Goal: Task Accomplishment & Management: Complete application form

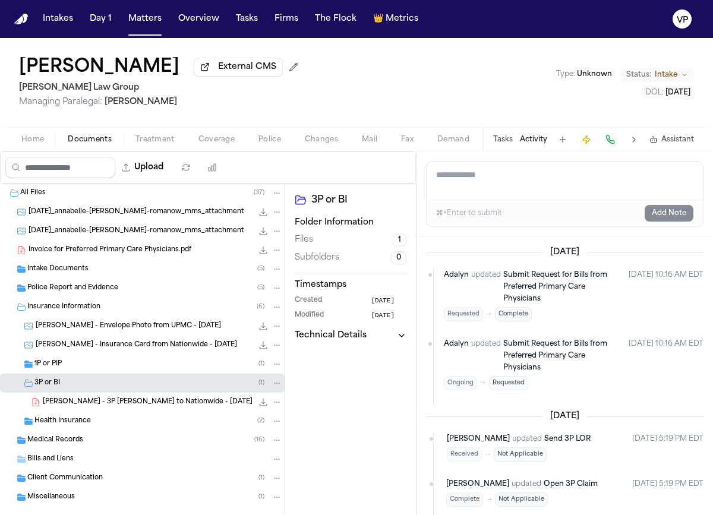
click at [115, 370] on div "1P or PIP ( 1 )" at bounding box center [158, 364] width 248 height 11
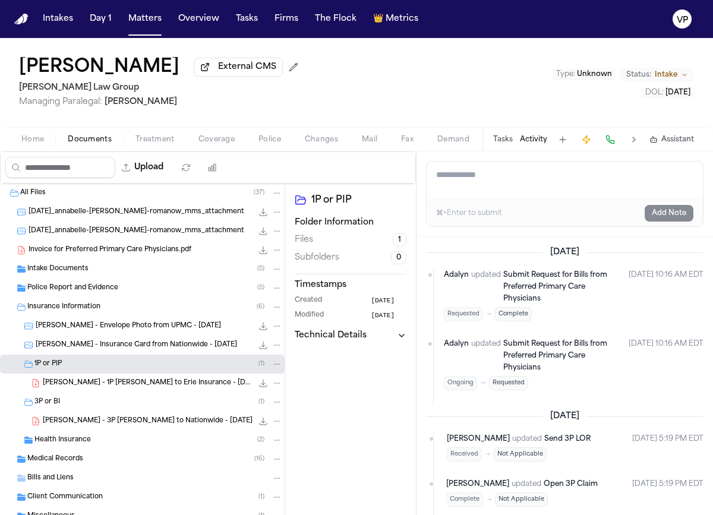
click at [100, 379] on div "[PERSON_NAME] - 1P [PERSON_NAME] to Erie Insurance - [DATE] 315.0 KB • PDF" at bounding box center [142, 383] width 285 height 19
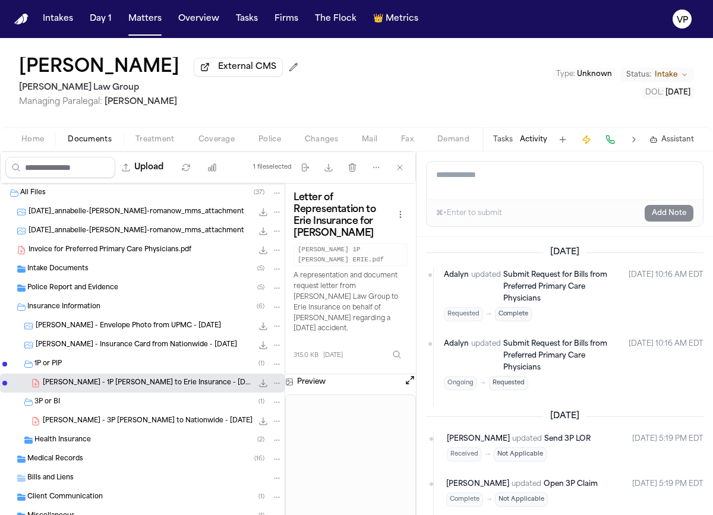
click at [264, 386] on icon "File: A. Clippinger - 1P LOR to Erie Insurance - 9.9.25" at bounding box center [264, 384] width 8 height 8
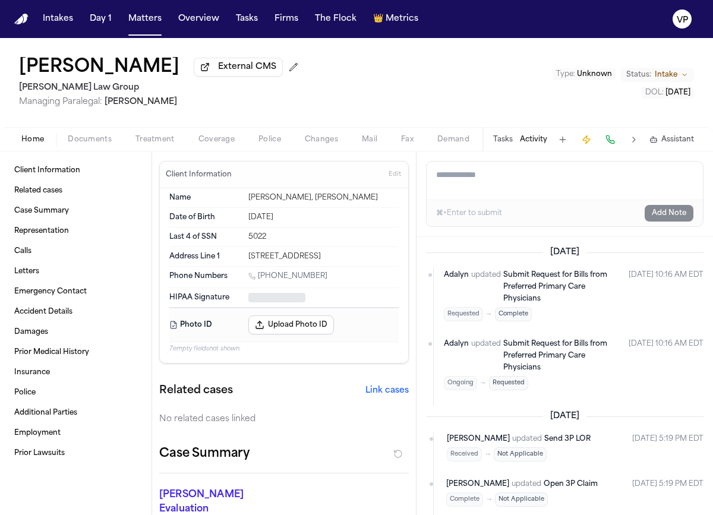
click at [33, 144] on span "Home" at bounding box center [32, 140] width 23 height 10
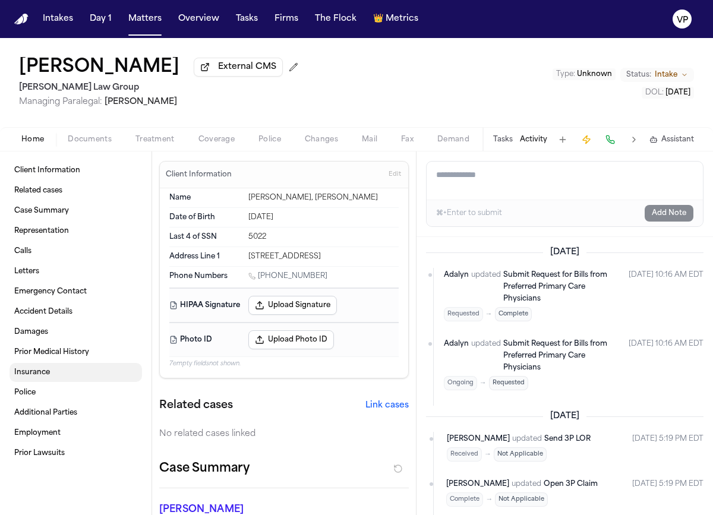
click at [43, 377] on span "Insurance" at bounding box center [32, 373] width 36 height 10
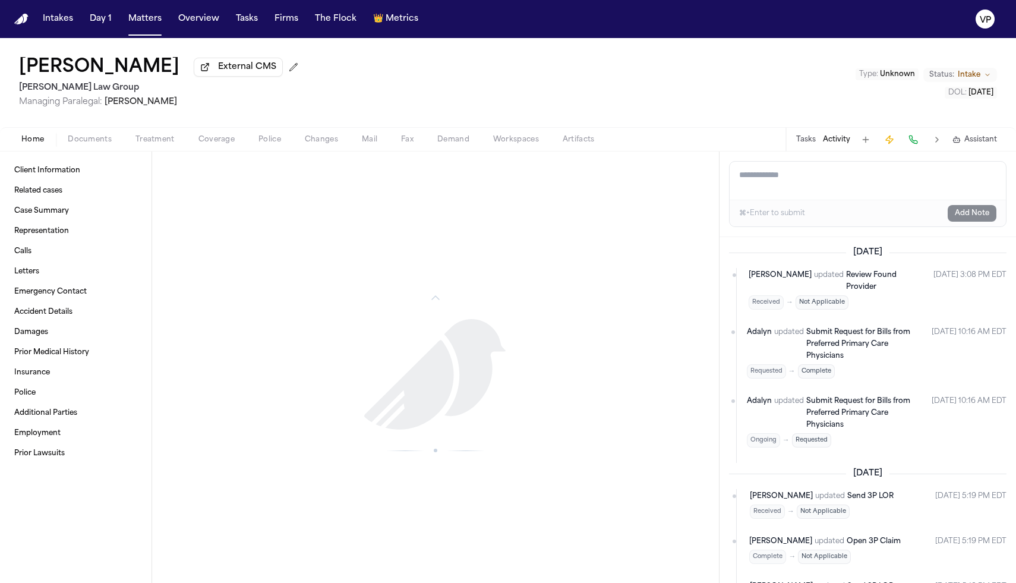
scroll to position [2209, 0]
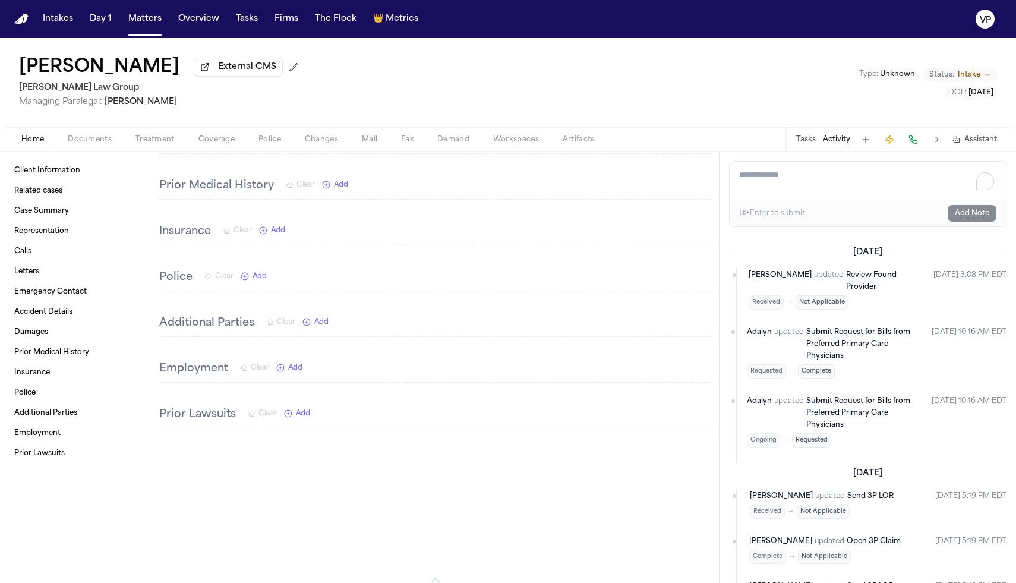
click at [712, 190] on textarea "Add a note to this matter" at bounding box center [868, 181] width 276 height 38
click at [712, 181] on textarea "**********" at bounding box center [868, 181] width 276 height 38
click at [712, 178] on textarea "**********" at bounding box center [868, 181] width 276 height 38
click at [712, 200] on textarea "**********" at bounding box center [868, 181] width 276 height 38
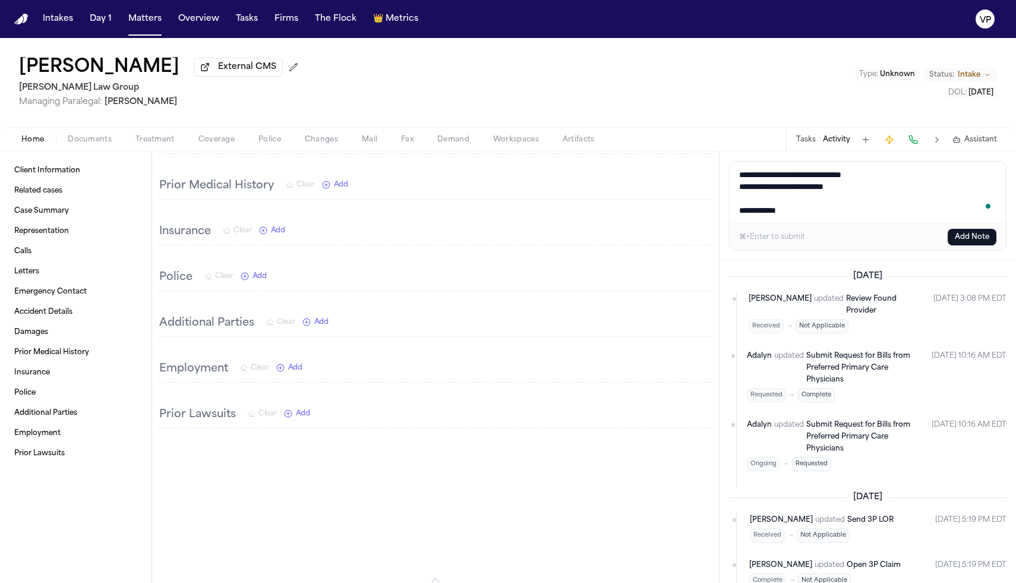
type textarea "**********"
click at [712, 250] on div "⌘+Enter to submit Add Note" at bounding box center [868, 236] width 276 height 27
click at [712, 241] on button "Add Note" at bounding box center [972, 237] width 49 height 17
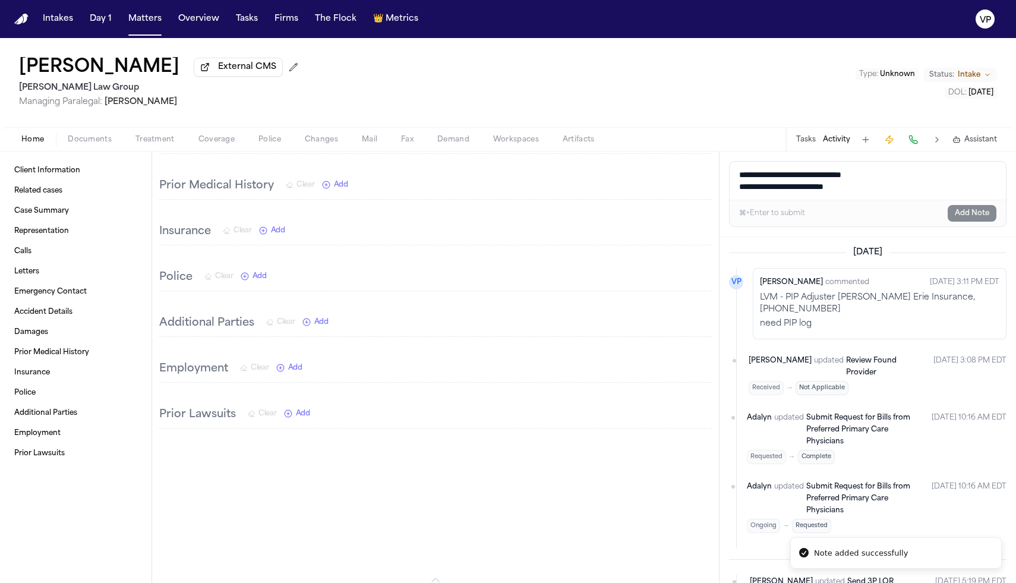
click at [712, 141] on button "Tasks" at bounding box center [806, 140] width 20 height 10
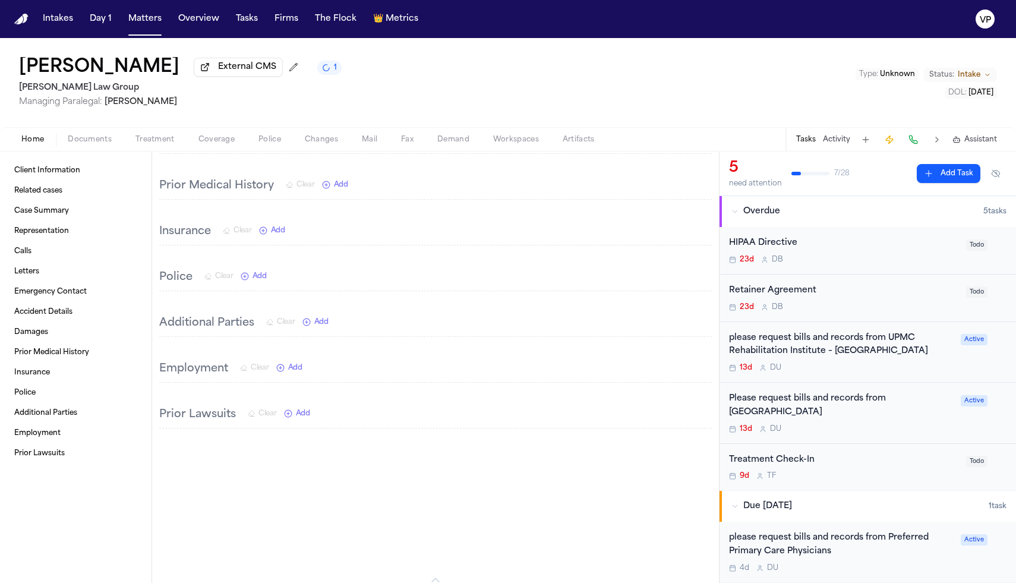
click at [712, 253] on div "HIPAA Directive 23d D B" at bounding box center [844, 250] width 230 height 28
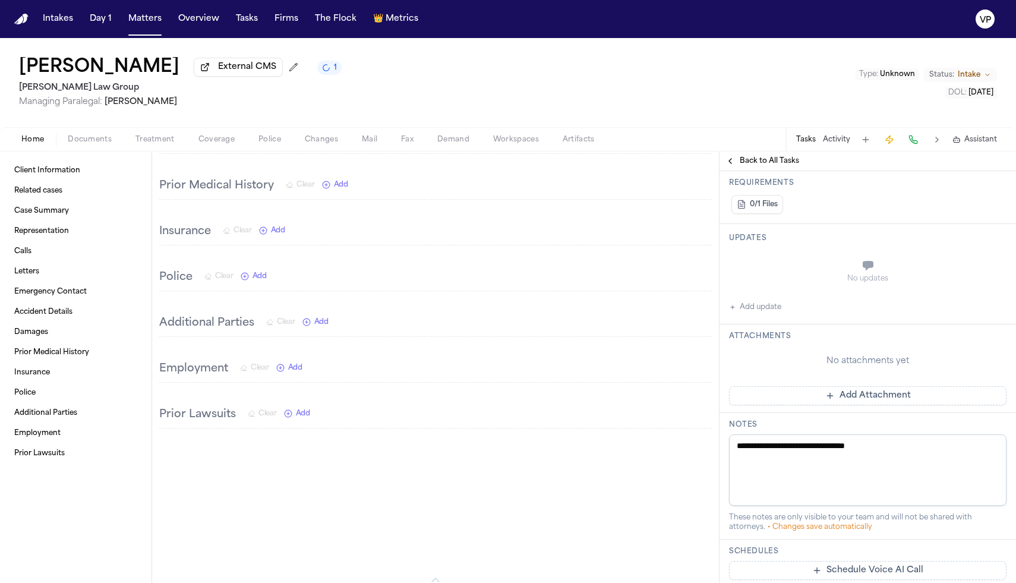
scroll to position [220, 0]
click at [712, 394] on button "Add Attachment" at bounding box center [867, 391] width 277 height 19
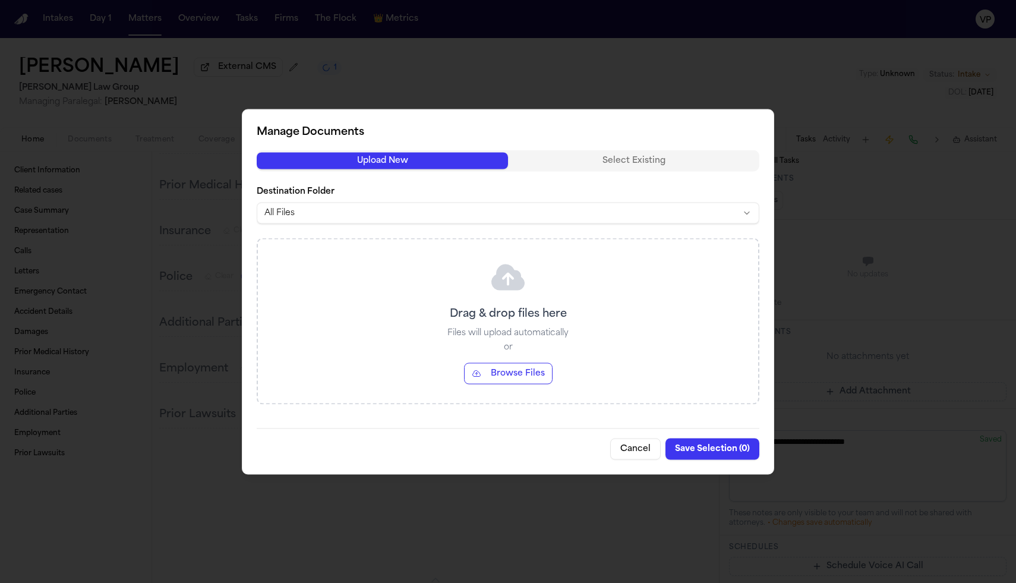
click at [520, 376] on button "Browse Files" at bounding box center [508, 372] width 89 height 21
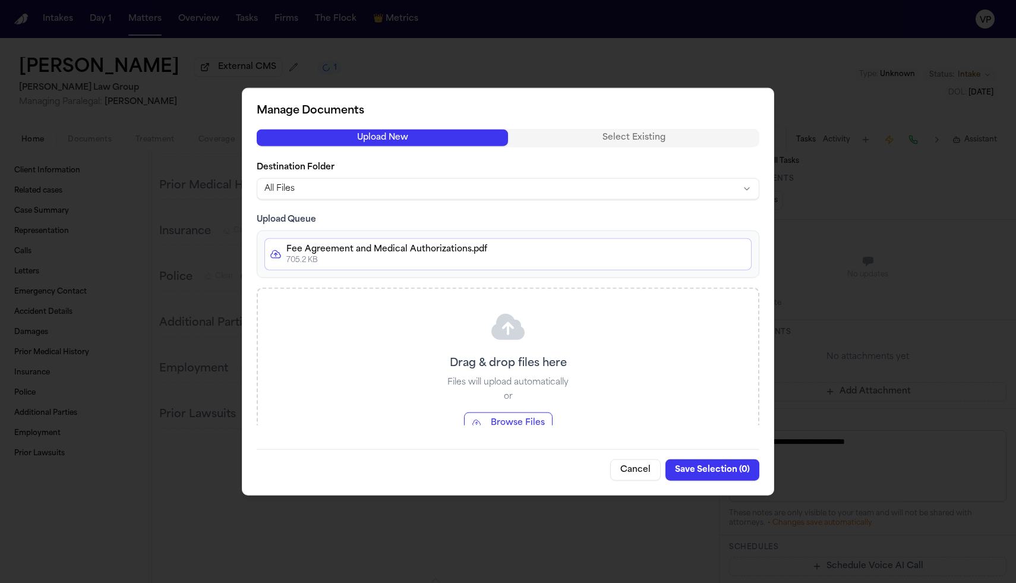
click at [582, 184] on body "Intakes Day 1 Matters Overview Tasks Firms The Flock 👑 Metrics VP [PERSON_NAME]…" at bounding box center [508, 291] width 1016 height 583
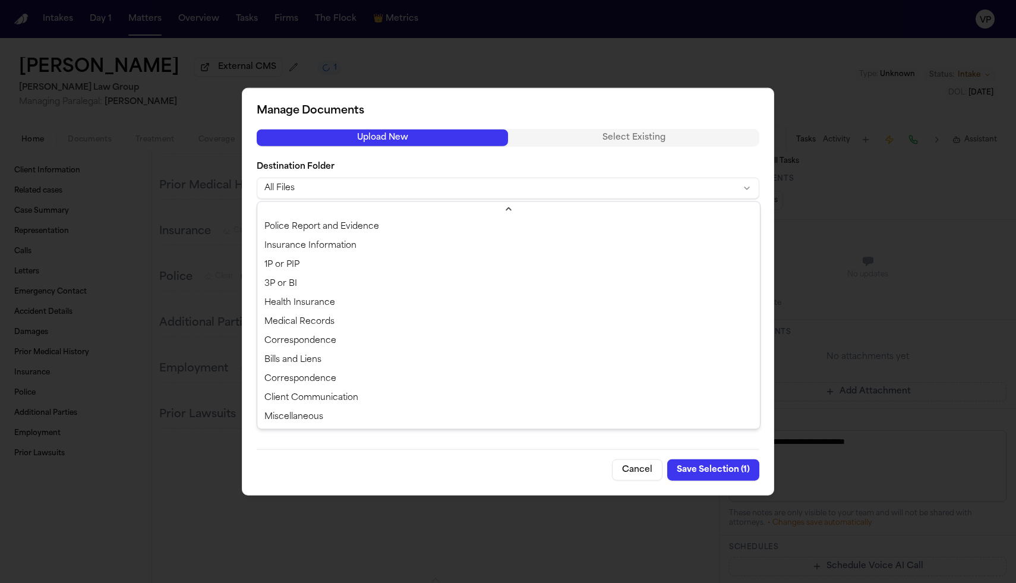
scroll to position [0, 0]
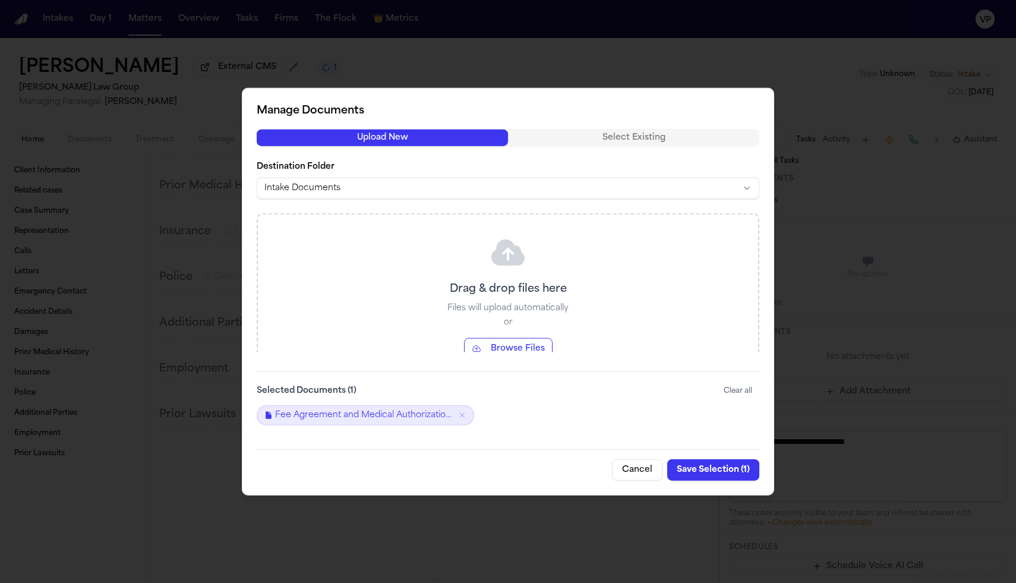
click at [691, 465] on button "Save Selection ( 1 )" at bounding box center [713, 469] width 92 height 21
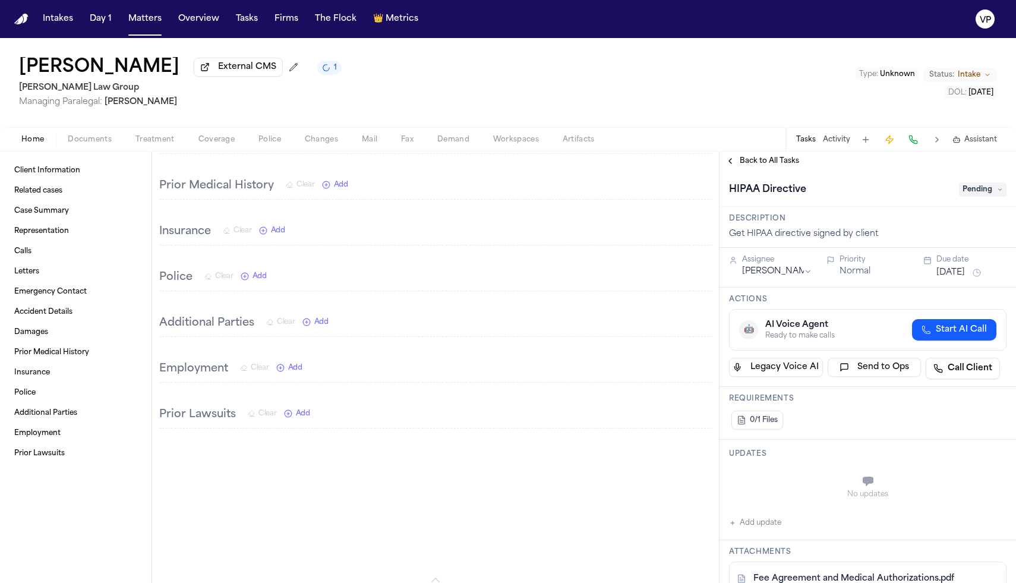
click at [712, 178] on div "HIPAA Directive Pending" at bounding box center [867, 188] width 296 height 36
click at [712, 189] on span "Pending" at bounding box center [983, 189] width 48 height 14
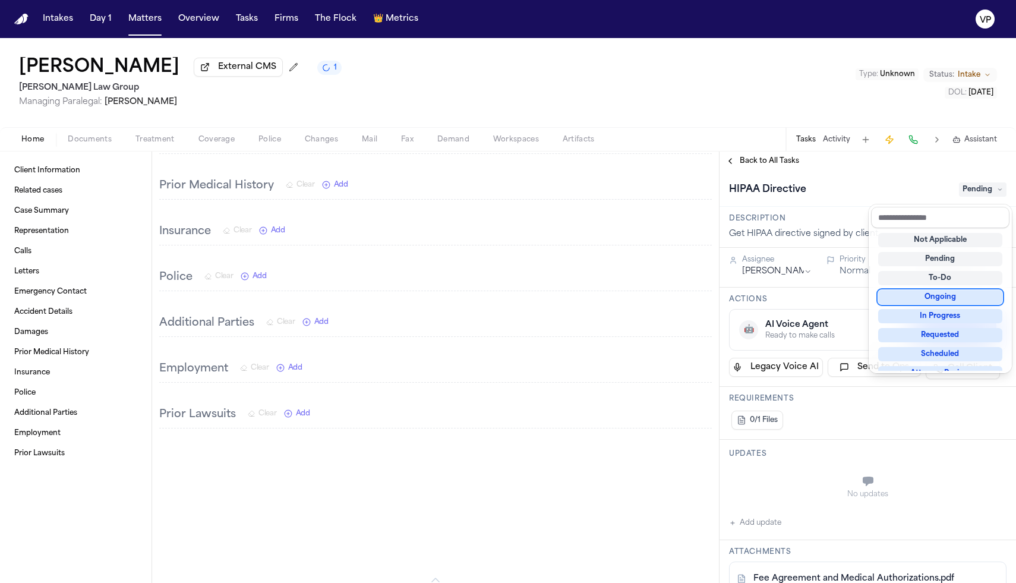
scroll to position [185, 0]
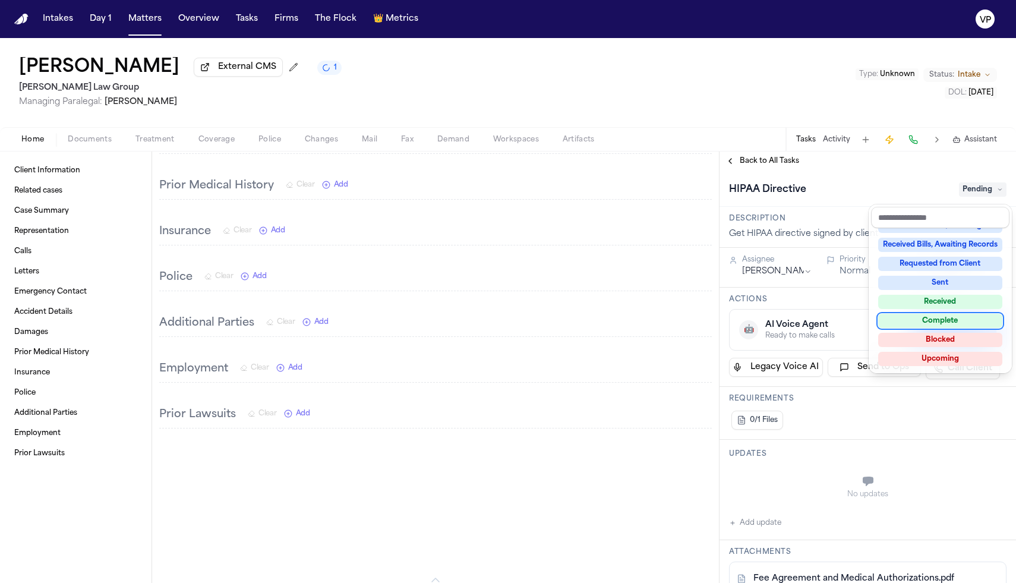
click at [712, 318] on div "Complete" at bounding box center [940, 321] width 124 height 14
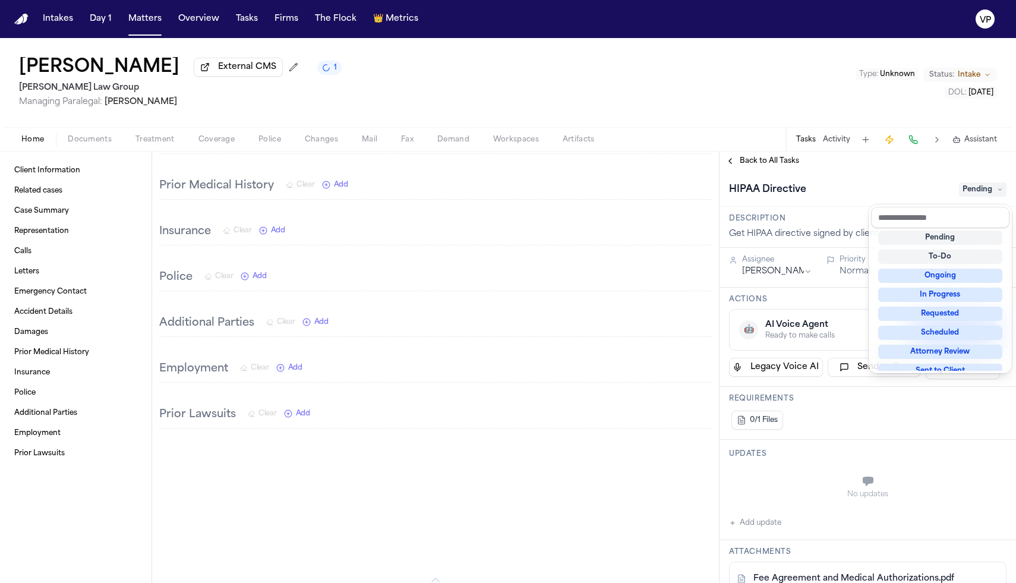
scroll to position [6, 0]
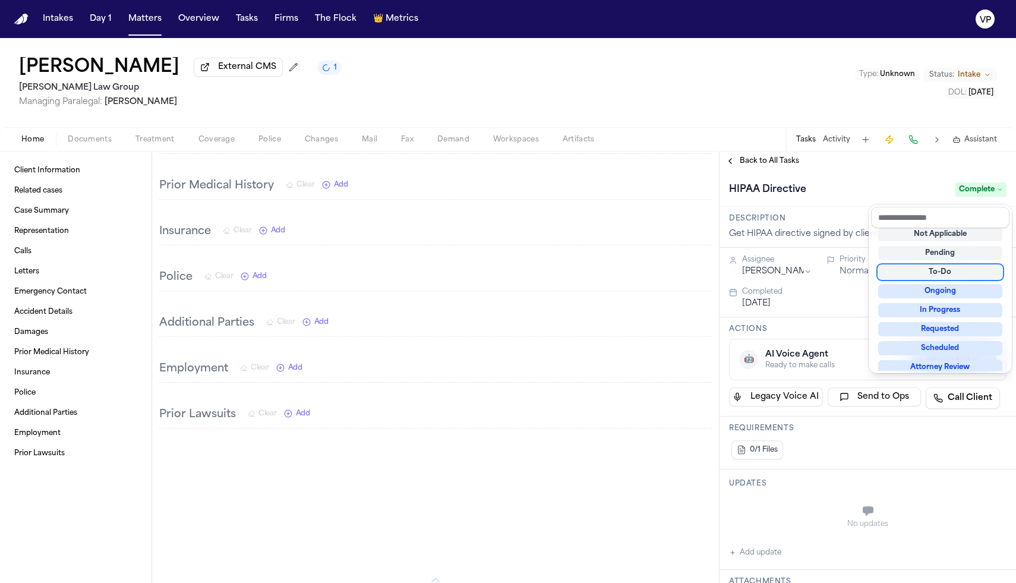
click at [712, 180] on div "HIPAA Directive Complete" at bounding box center [867, 188] width 296 height 36
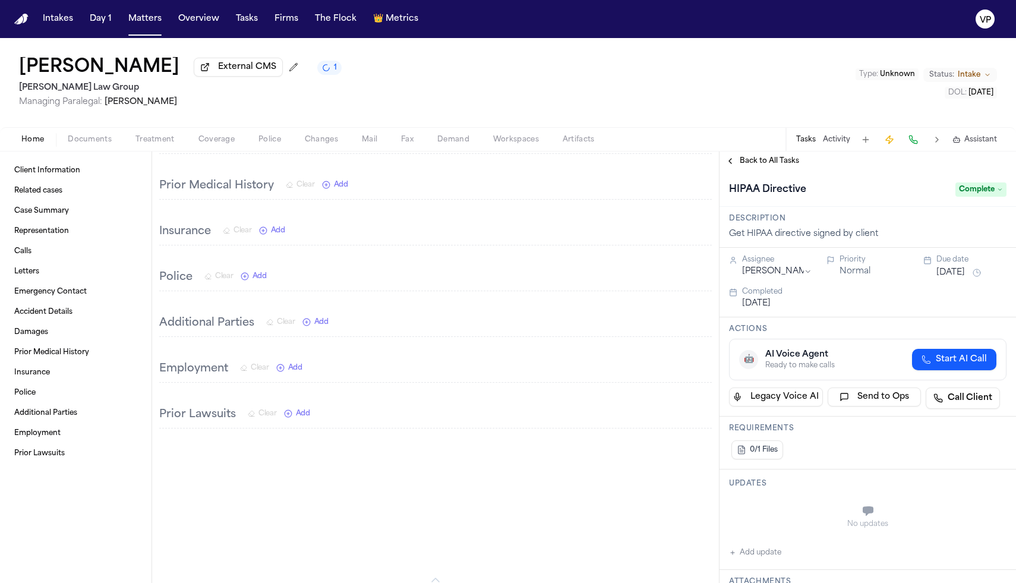
click at [712, 166] on span "Back to All Tasks" at bounding box center [769, 161] width 59 height 10
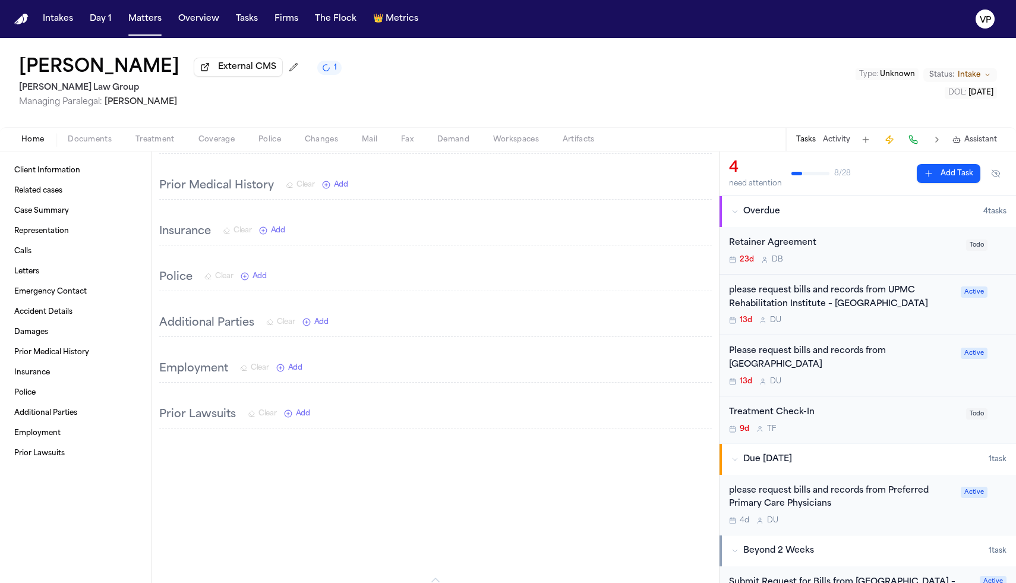
click at [712, 250] on div "Retainer Agreement" at bounding box center [844, 243] width 230 height 14
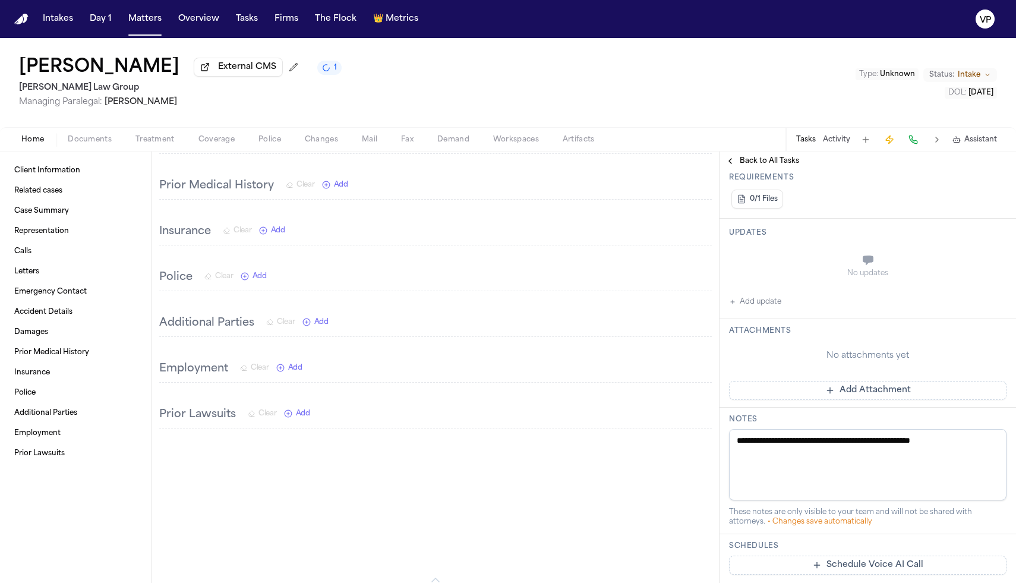
scroll to position [241, 0]
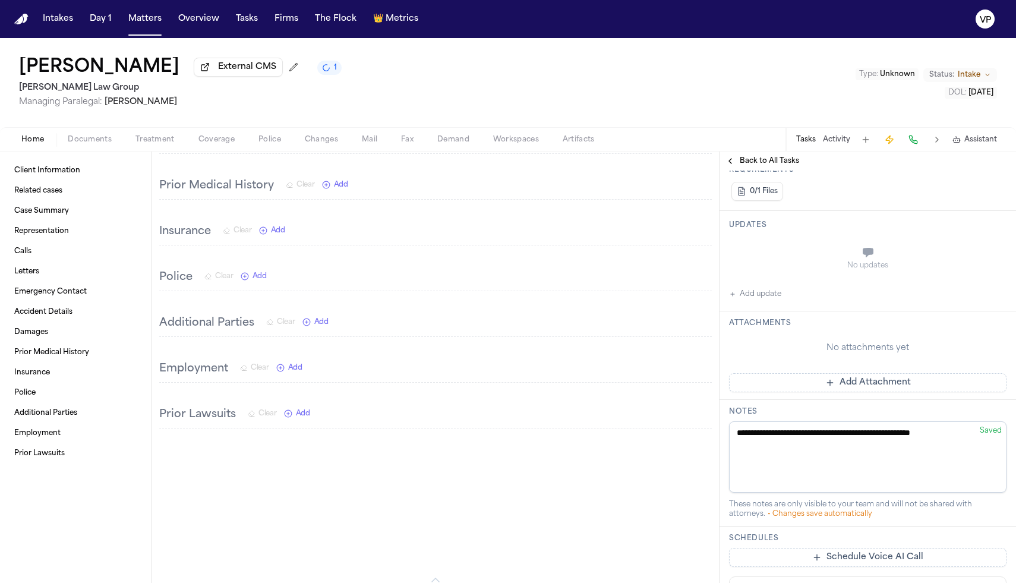
click at [712, 373] on button "Add Attachment" at bounding box center [867, 382] width 277 height 19
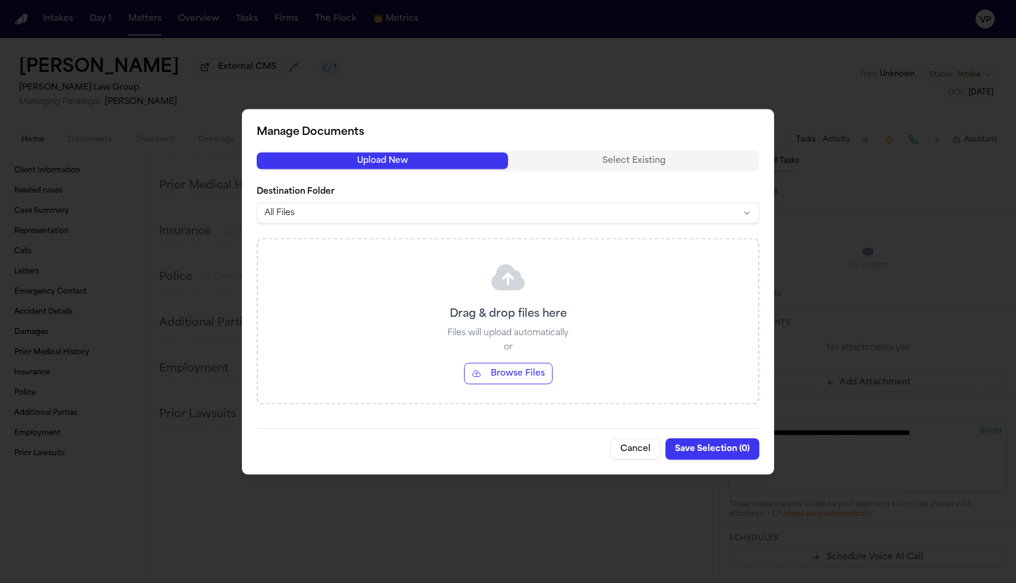
click at [531, 378] on button "Browse Files" at bounding box center [508, 372] width 89 height 21
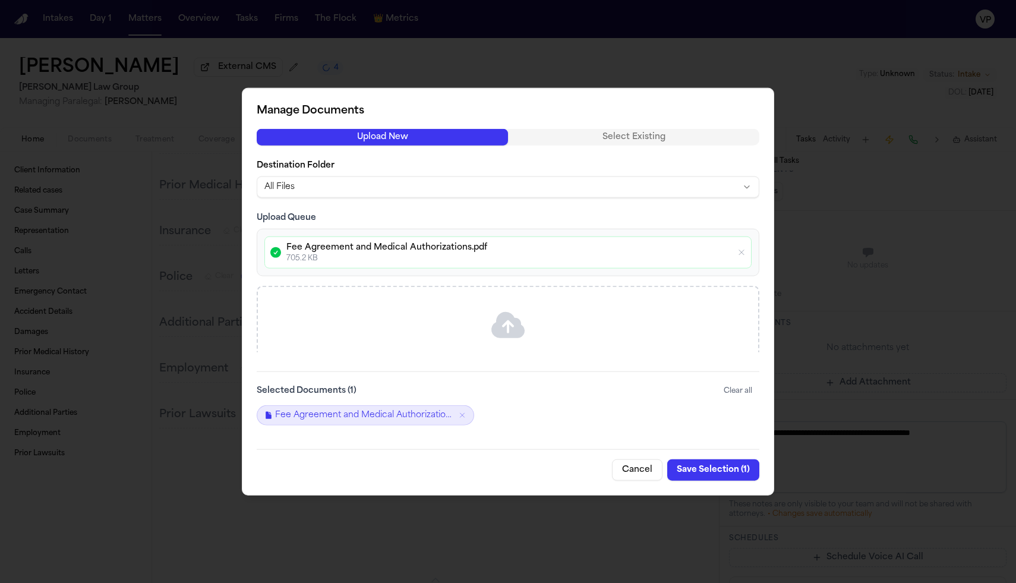
click at [708, 471] on button "Save Selection ( 1 )" at bounding box center [713, 469] width 92 height 21
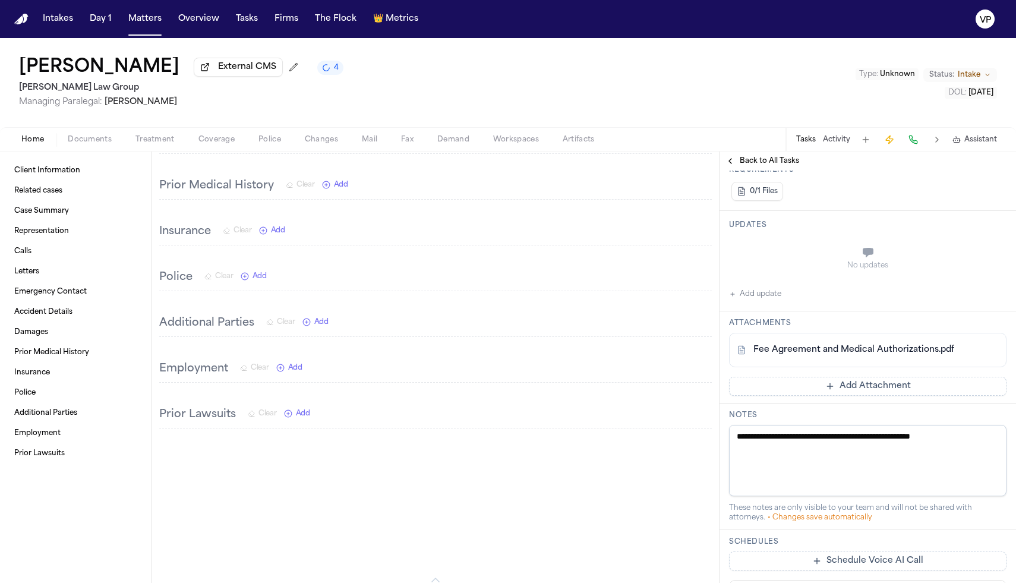
scroll to position [0, 0]
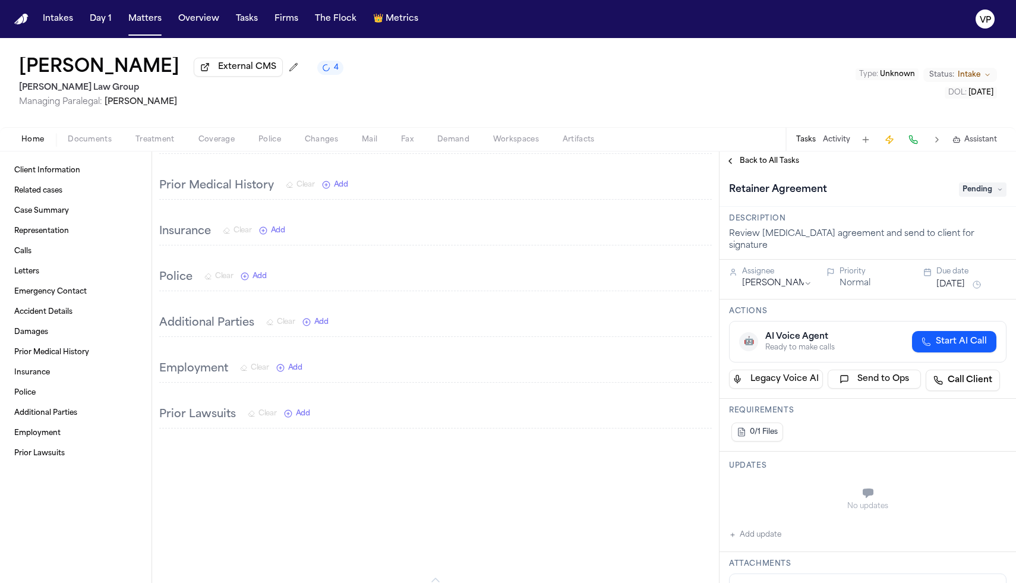
click at [712, 190] on span "Pending" at bounding box center [983, 189] width 48 height 14
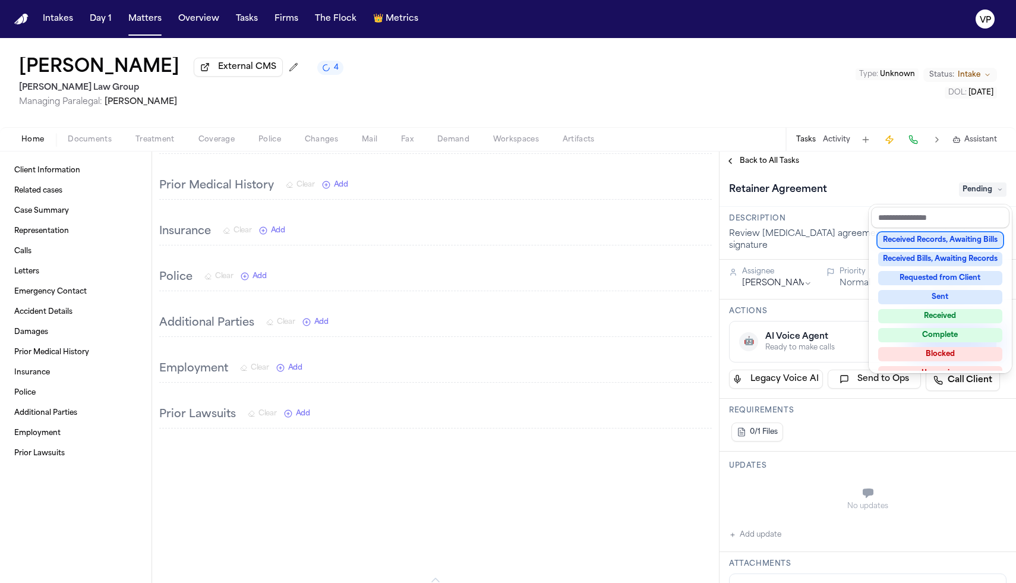
scroll to position [185, 0]
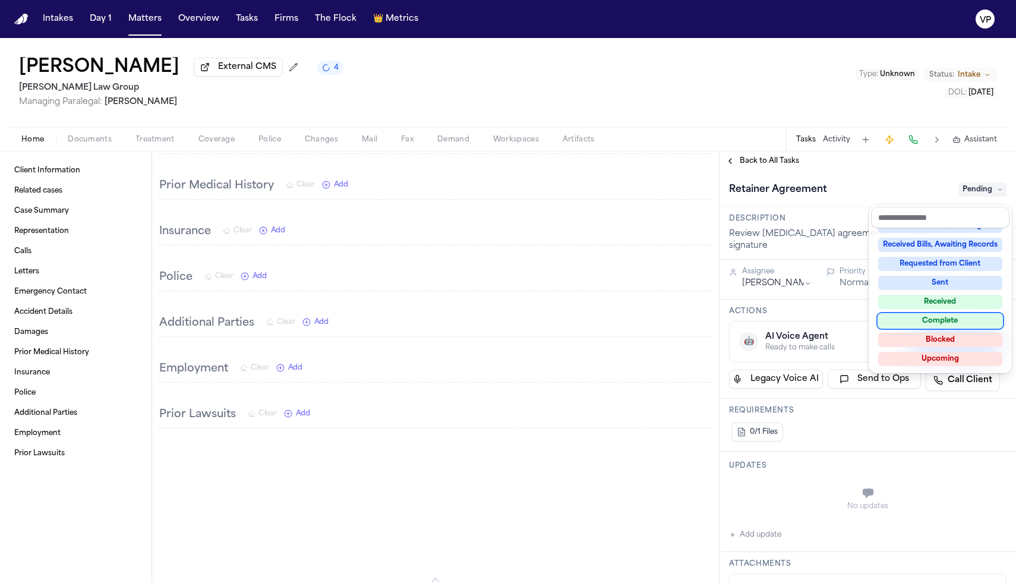
click at [712, 320] on div "Complete" at bounding box center [940, 321] width 124 height 14
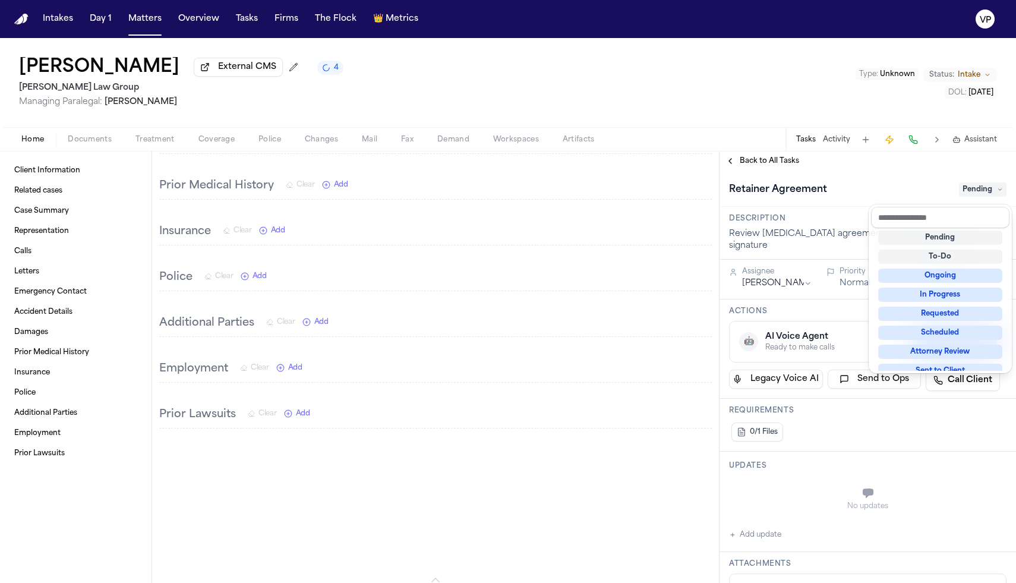
scroll to position [5, 0]
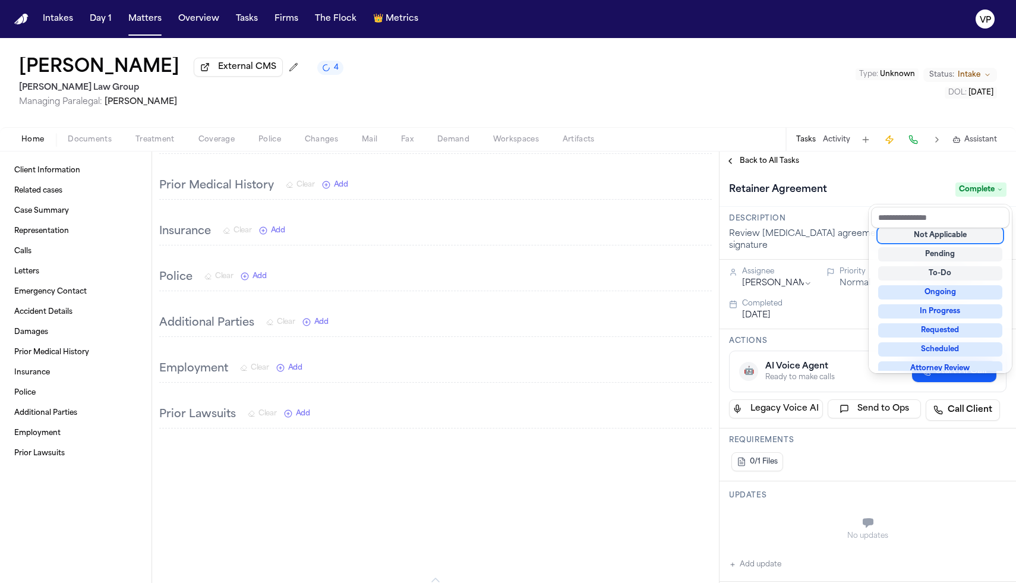
click at [712, 186] on div "[MEDICAL_DATA] Agreement Complete" at bounding box center [867, 189] width 277 height 19
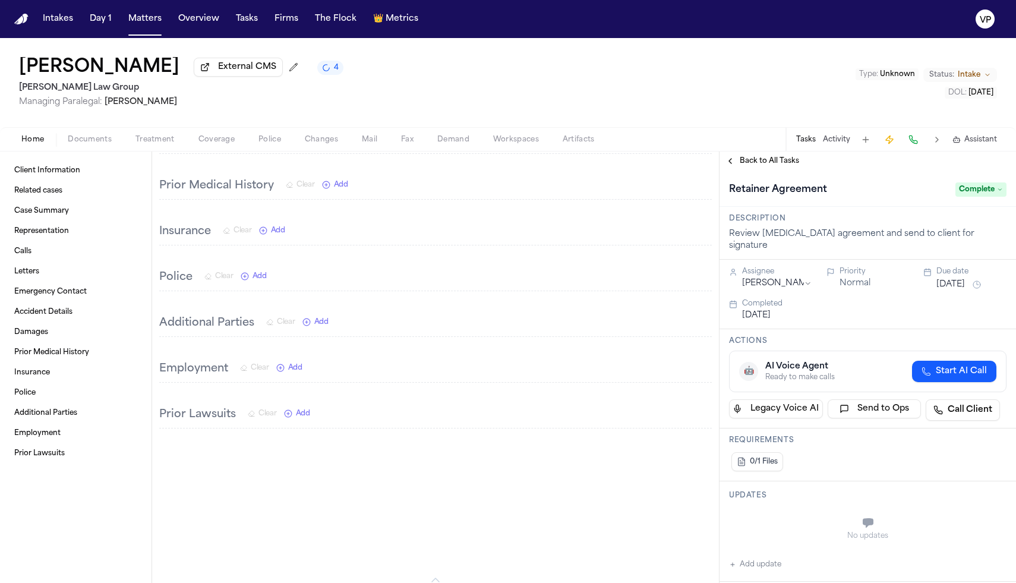
click at [712, 161] on span "Back to All Tasks" at bounding box center [769, 161] width 59 height 10
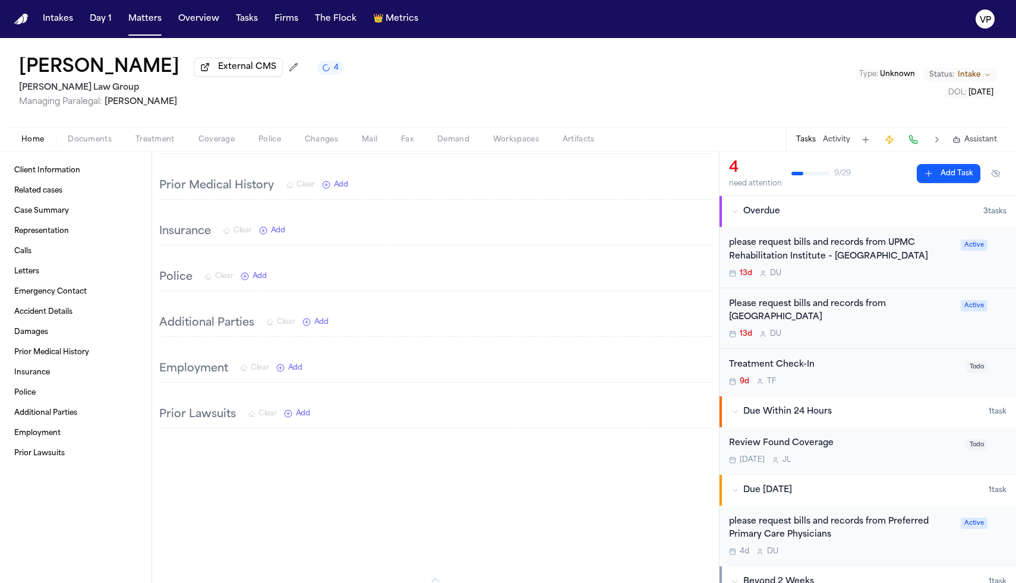
click at [712, 359] on div "Treatment Check-In" at bounding box center [844, 365] width 230 height 14
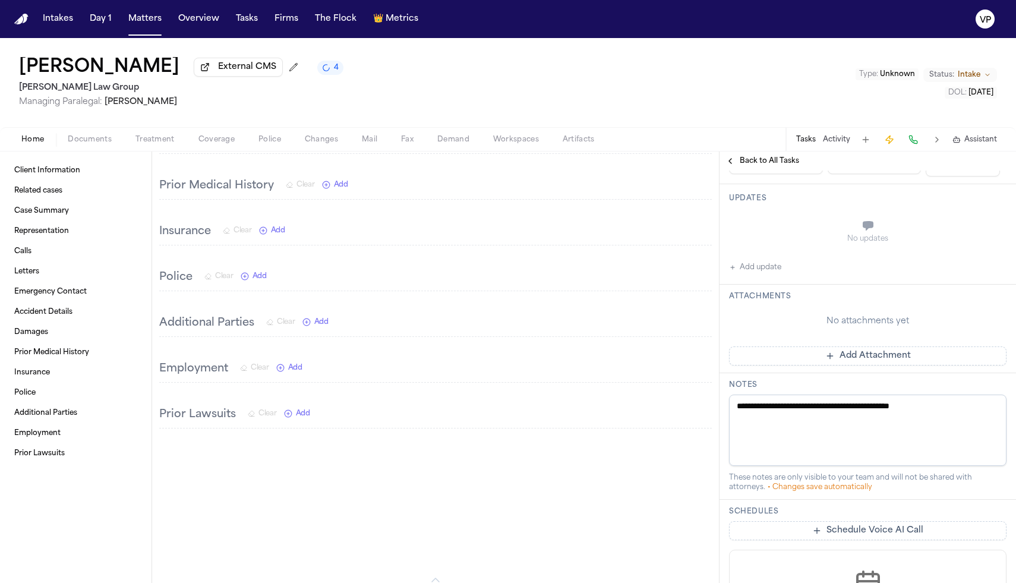
scroll to position [356, 0]
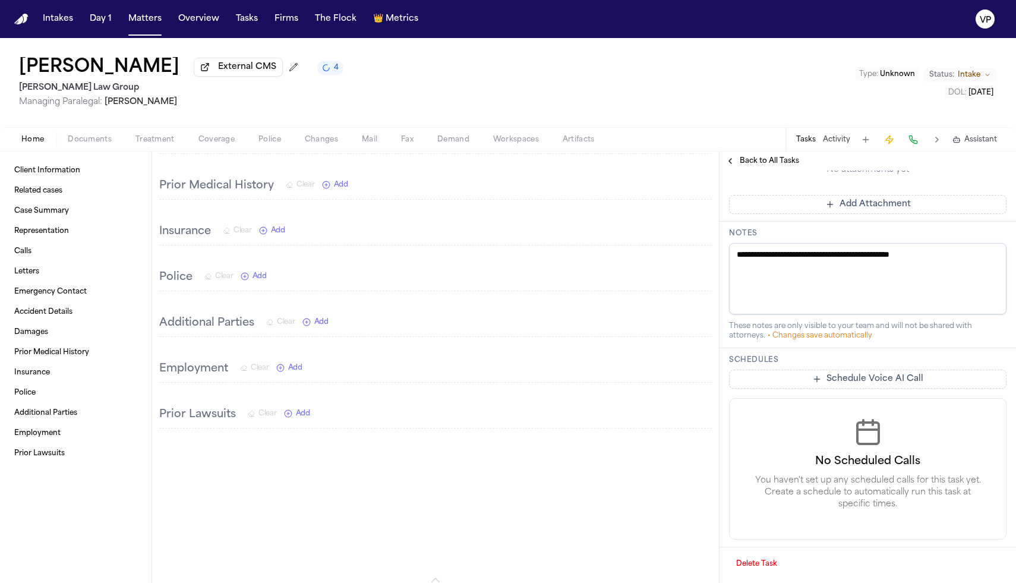
click at [150, 138] on span "Treatment" at bounding box center [154, 140] width 39 height 10
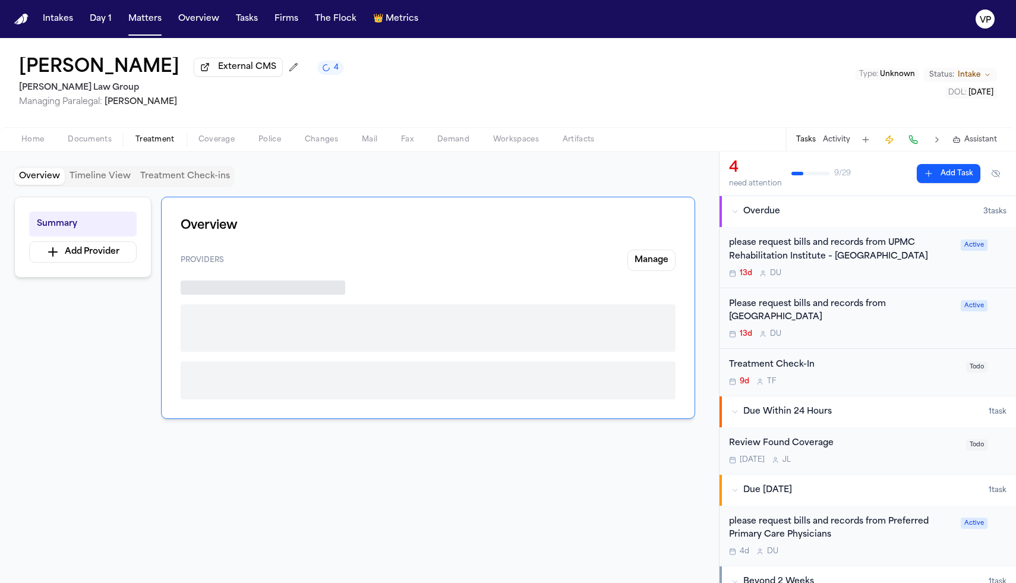
click at [172, 187] on div "Overview Timeline View Treatment Check-ins" at bounding box center [124, 176] width 220 height 21
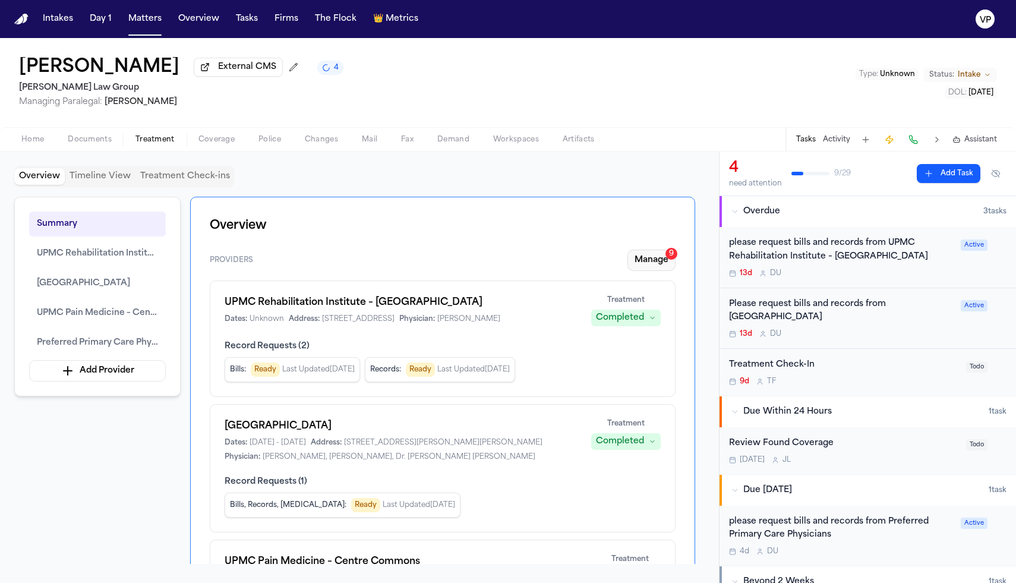
click at [652, 266] on button "Manage 9" at bounding box center [651, 260] width 48 height 21
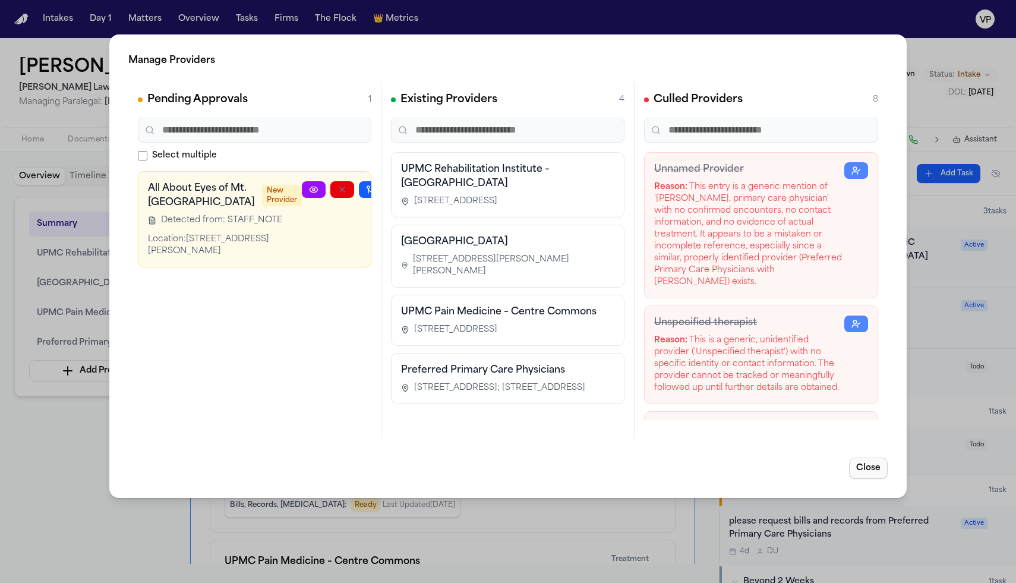
click at [712, 467] on button "Close" at bounding box center [868, 467] width 39 height 21
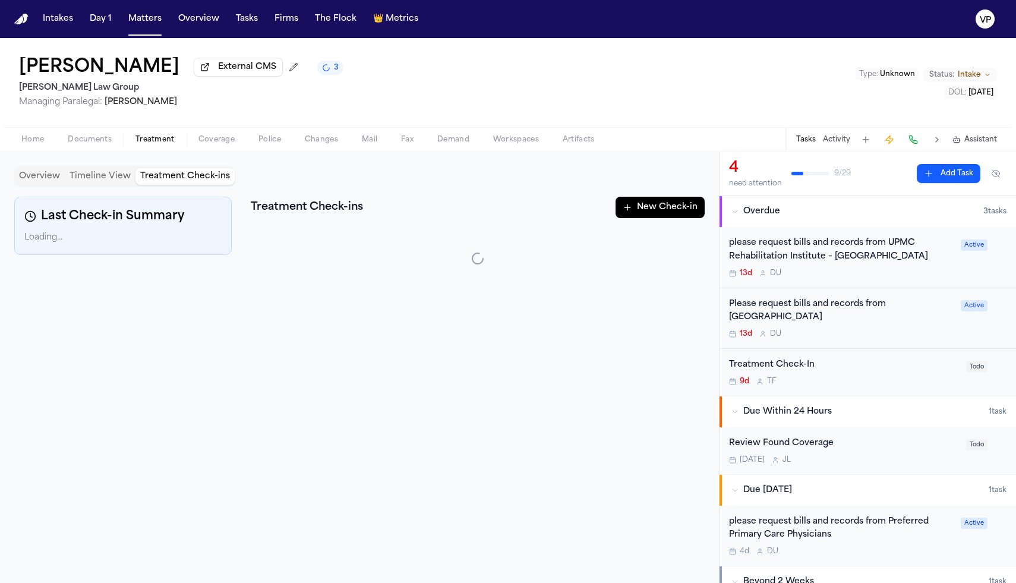
click at [187, 180] on button "Treatment Check-ins" at bounding box center [184, 176] width 99 height 17
click at [662, 212] on button "New Check-in" at bounding box center [659, 207] width 89 height 21
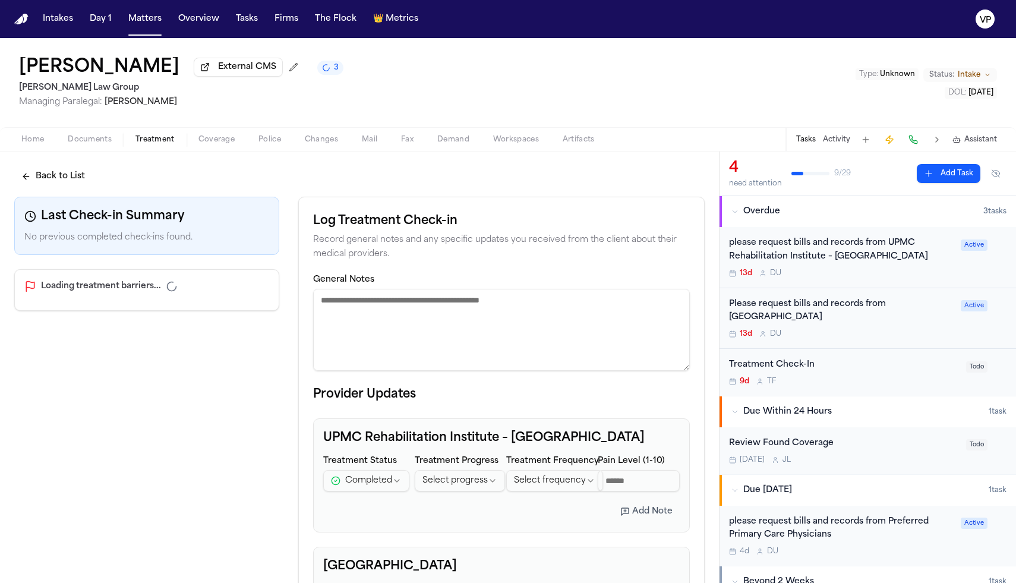
click at [433, 321] on textarea "General Notes" at bounding box center [501, 330] width 377 height 82
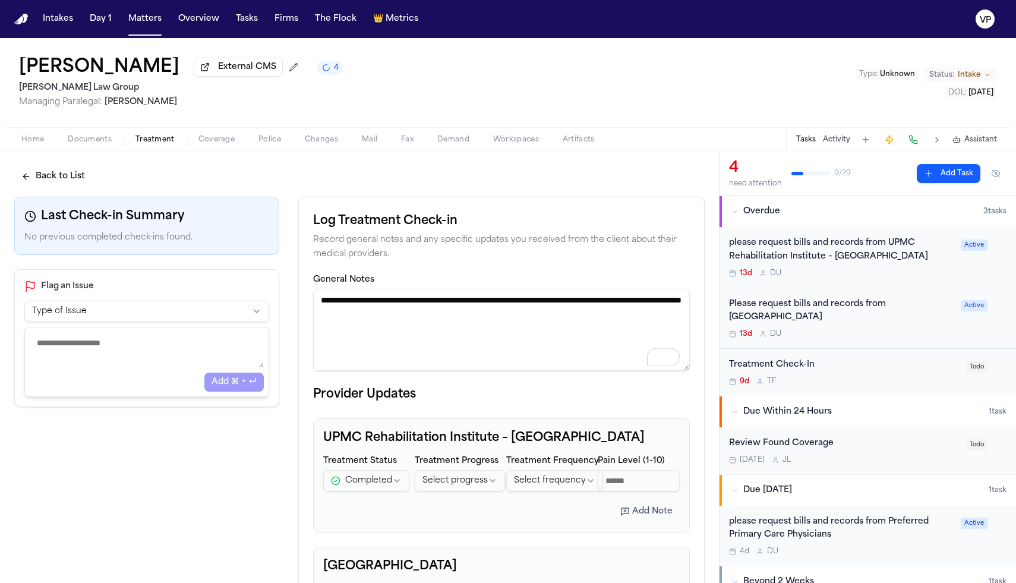
click at [552, 326] on textarea "**********" at bounding box center [501, 330] width 377 height 82
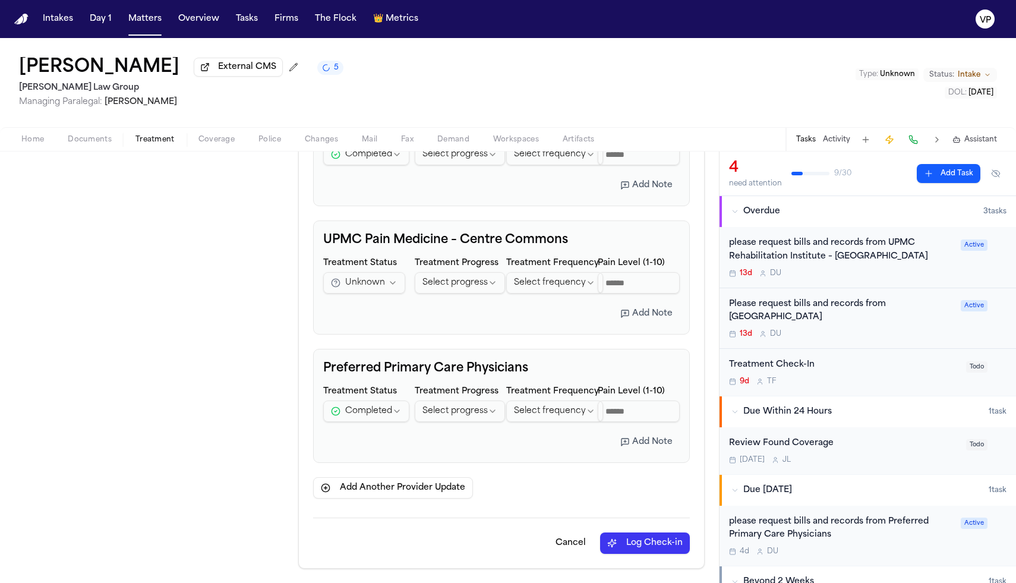
type textarea "**********"
click at [632, 514] on button "Log Check-in" at bounding box center [645, 542] width 90 height 21
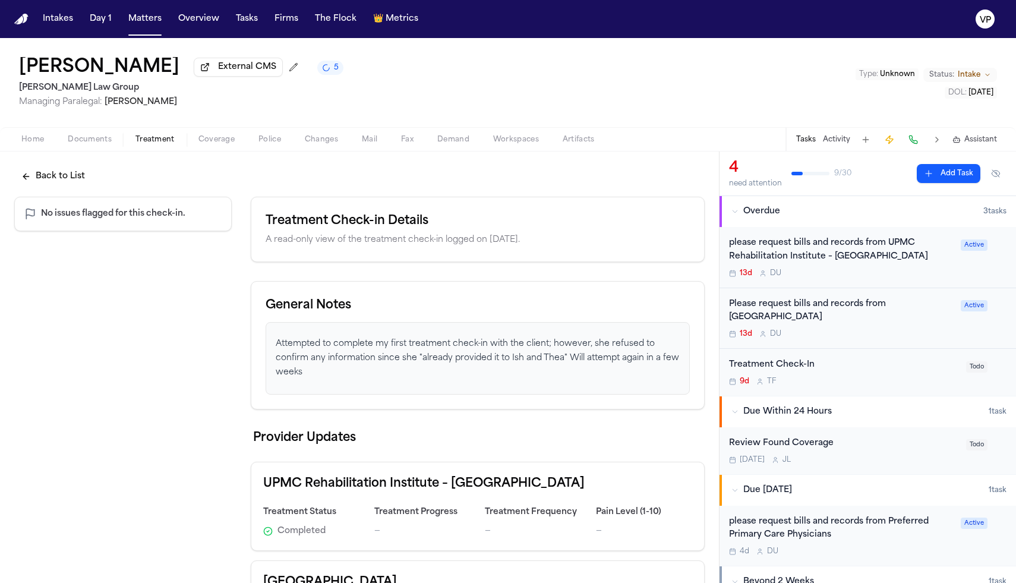
click at [712, 143] on button "Activity" at bounding box center [836, 140] width 27 height 10
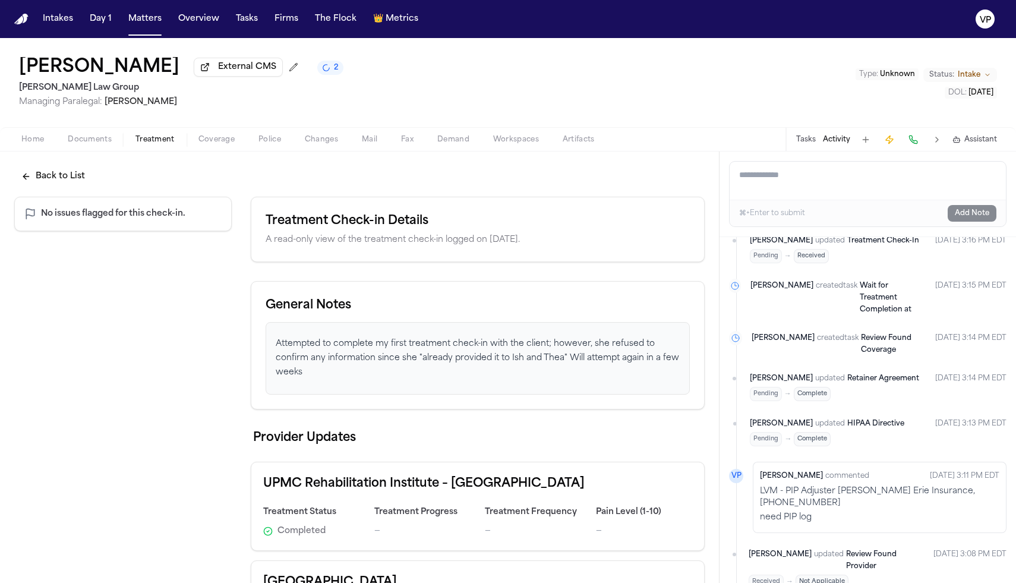
scroll to position [54, 0]
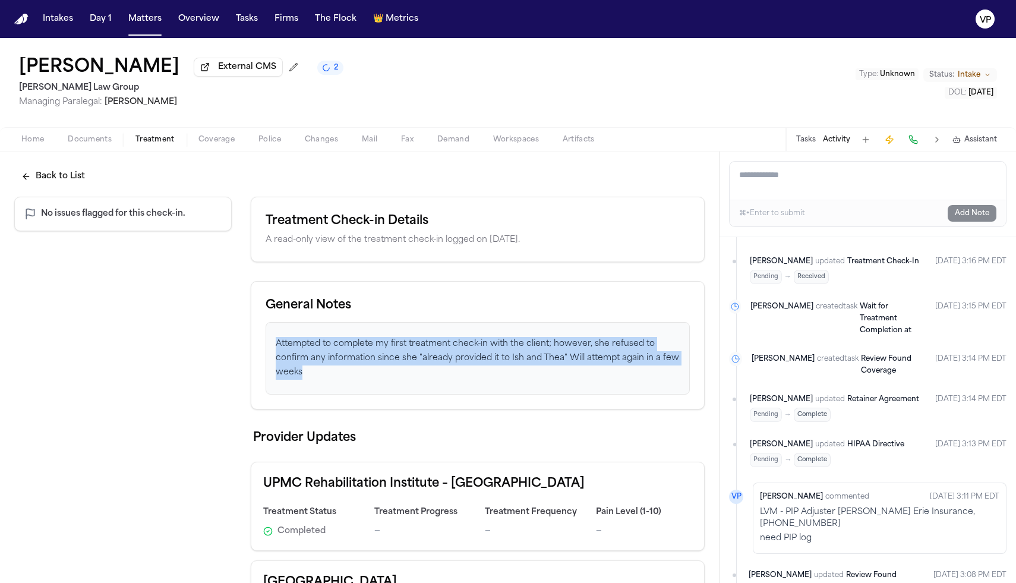
drag, startPoint x: 304, startPoint y: 378, endPoint x: 274, endPoint y: 339, distance: 49.6
click at [274, 339] on div "Attempted to complete my first treatment check-in with the client; however, she…" at bounding box center [478, 358] width 424 height 72
copy p "Attempted to complete my first treatment check-in with the client; however, she…"
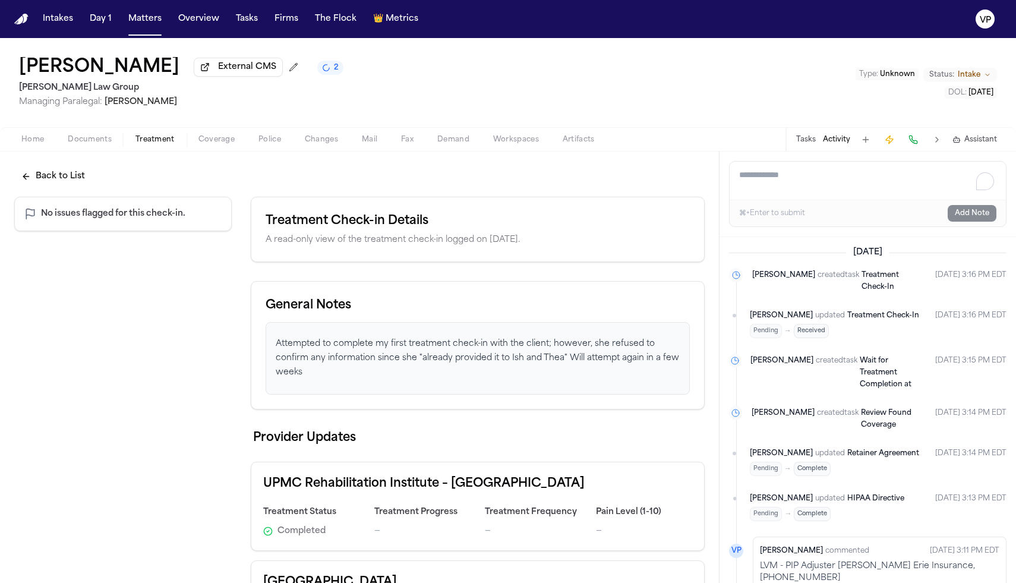
click at [712, 174] on textarea "Add a note to this matter" at bounding box center [868, 181] width 276 height 38
paste textarea "**********"
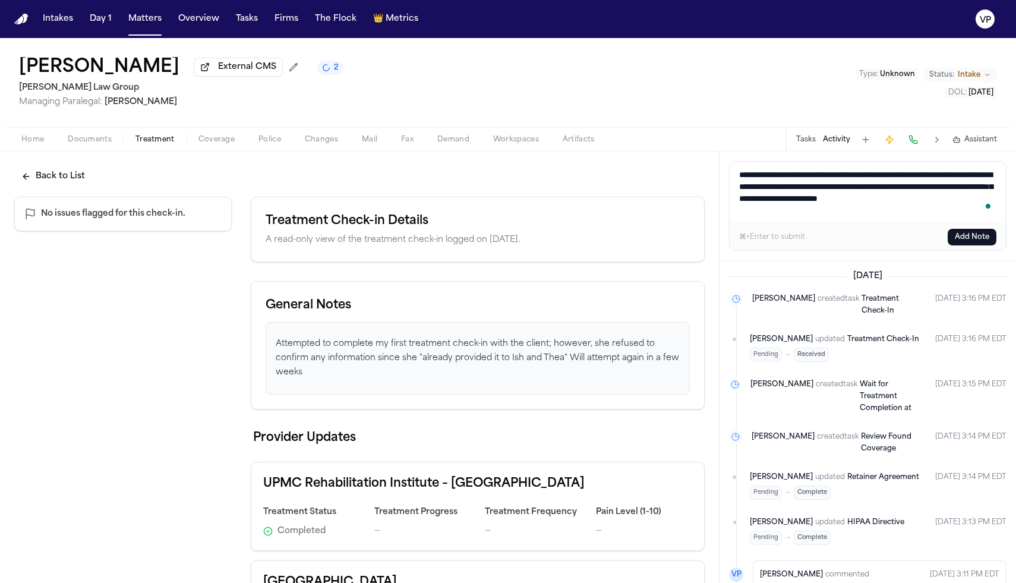
type textarea "**********"
click at [712, 241] on button "Add Note" at bounding box center [972, 237] width 49 height 17
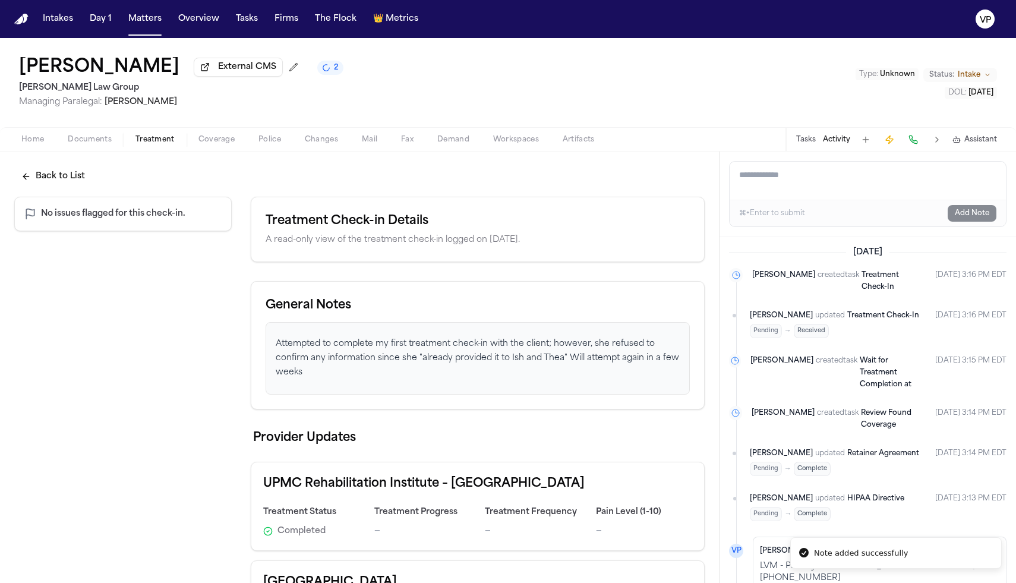
click at [712, 144] on button "Activity" at bounding box center [836, 140] width 27 height 10
click at [712, 144] on button "Tasks" at bounding box center [806, 140] width 20 height 10
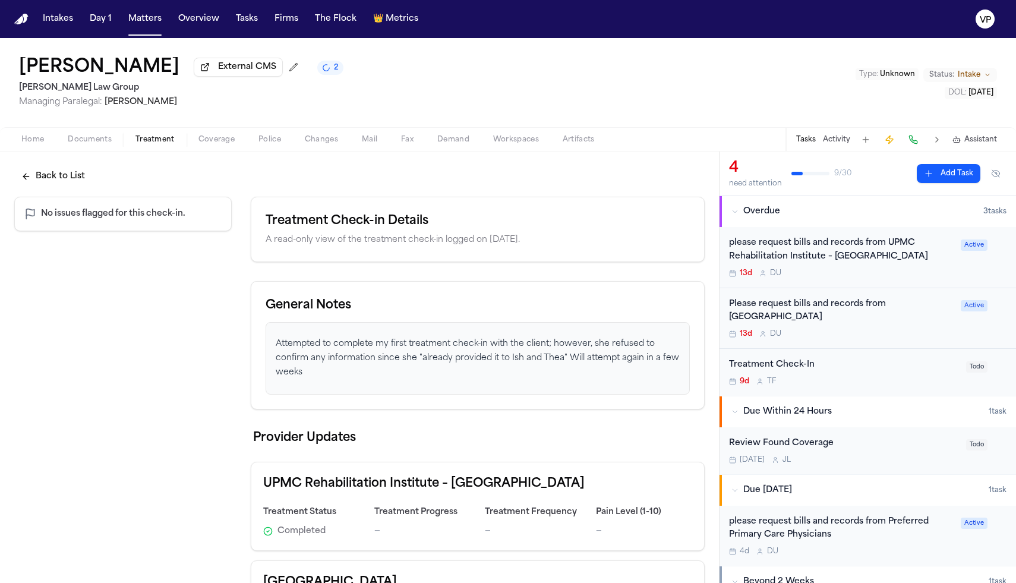
click at [712, 141] on button "Activity" at bounding box center [836, 140] width 27 height 10
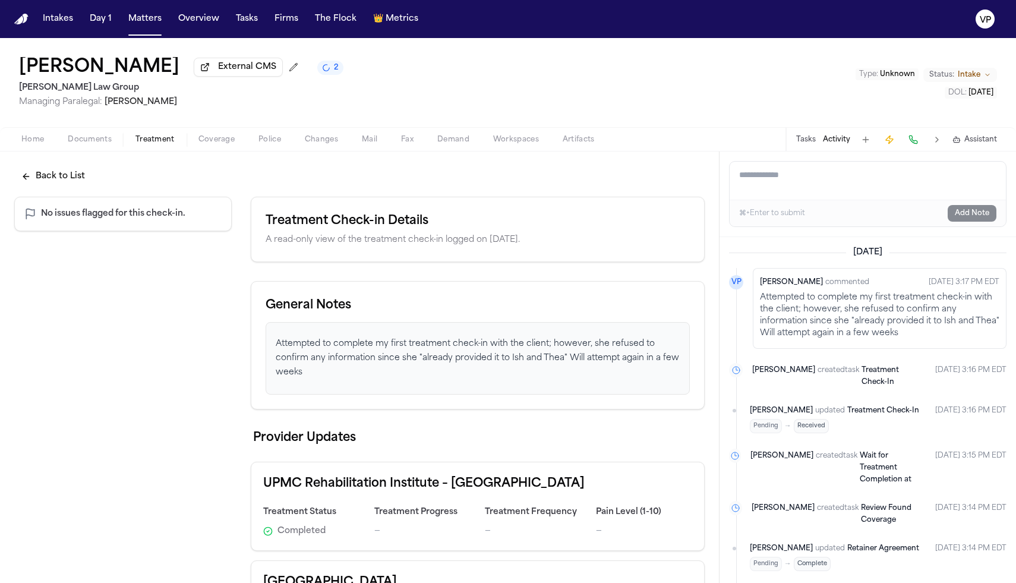
click at [712, 144] on button "Tasks" at bounding box center [806, 140] width 20 height 10
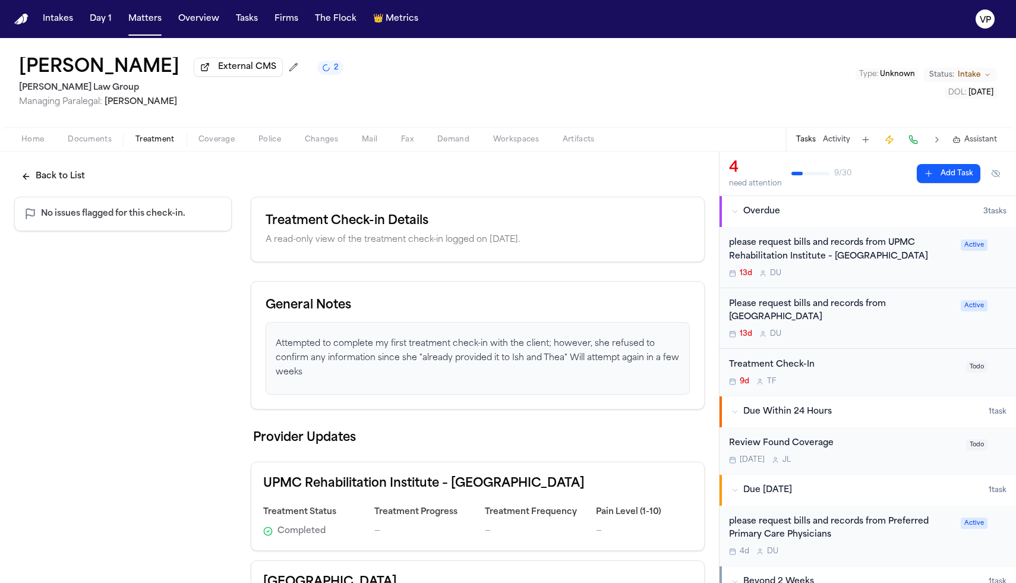
click at [712, 358] on div "Treatment Check-In" at bounding box center [844, 365] width 230 height 14
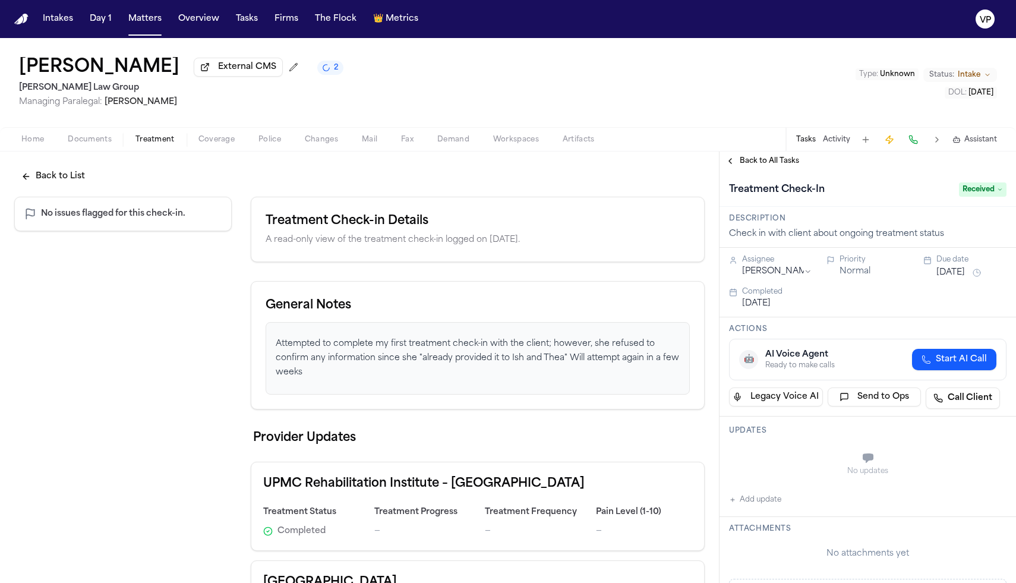
click at [712, 308] on button "[DATE]" at bounding box center [756, 304] width 29 height 12
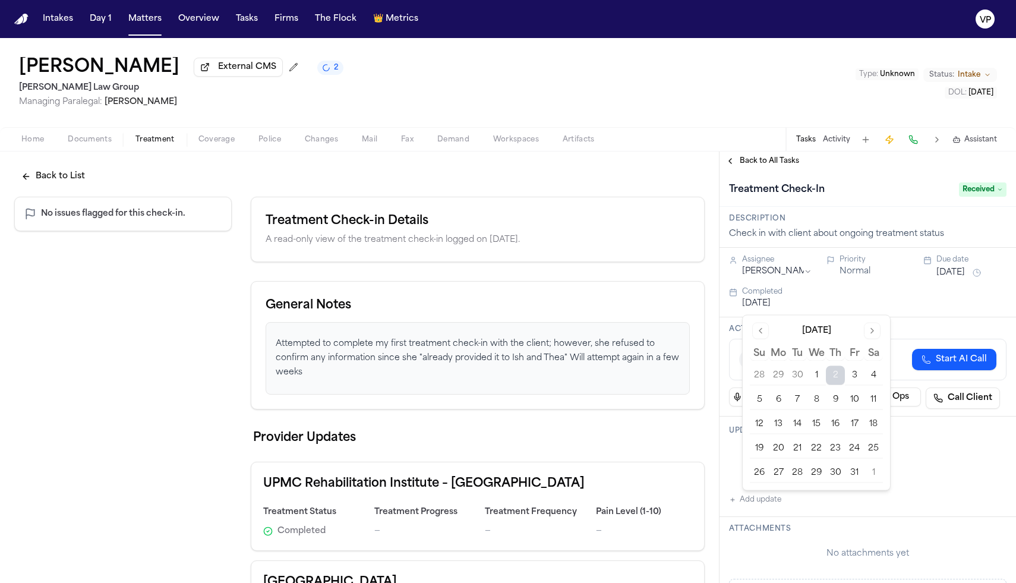
click at [712, 444] on button "23" at bounding box center [835, 448] width 19 height 19
click at [712, 449] on div "No updates" at bounding box center [867, 464] width 277 height 43
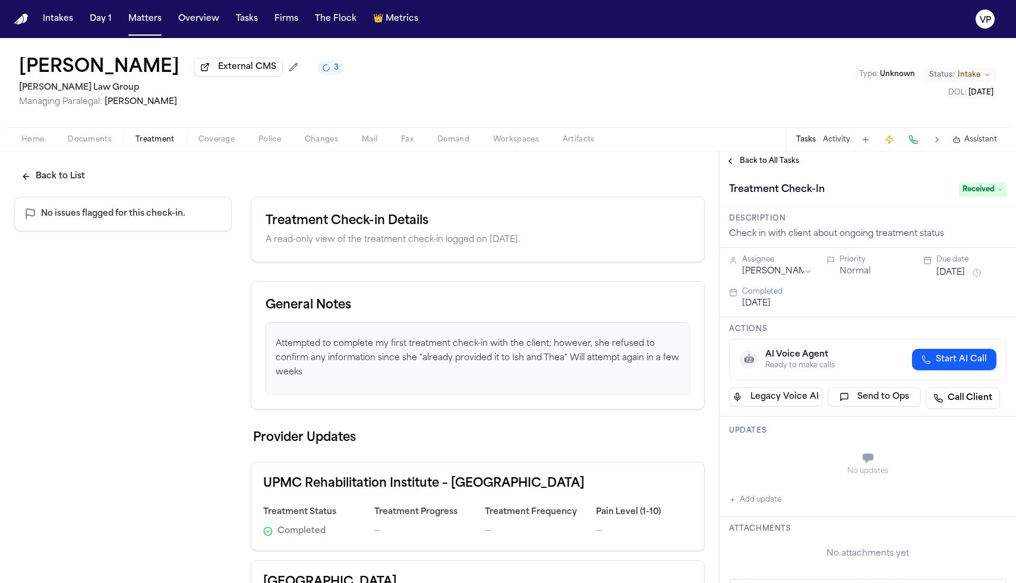
click at [712, 159] on span "Back to All Tasks" at bounding box center [769, 161] width 59 height 10
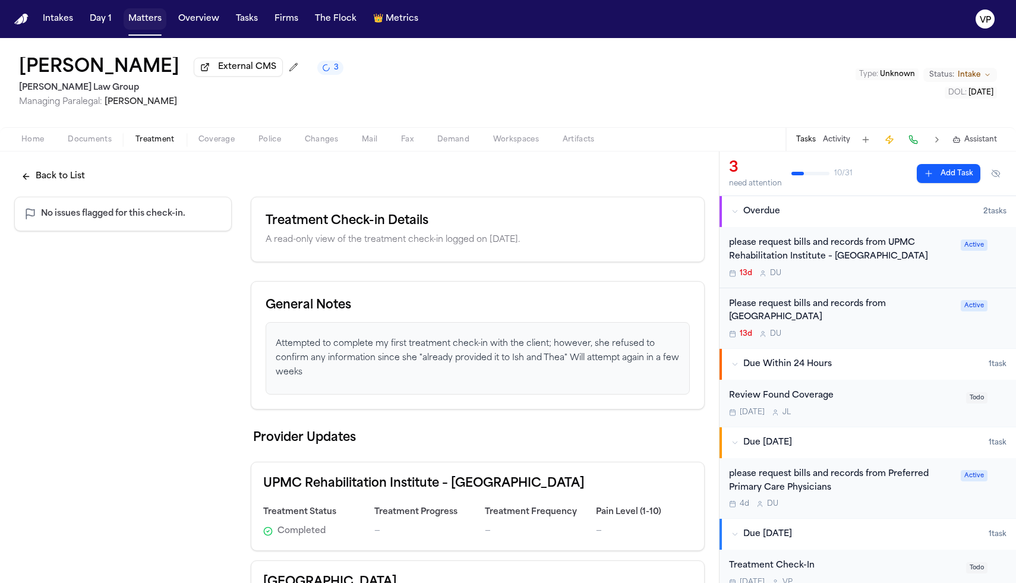
click at [141, 22] on button "Matters" at bounding box center [145, 18] width 43 height 21
